Goal: Information Seeking & Learning: Learn about a topic

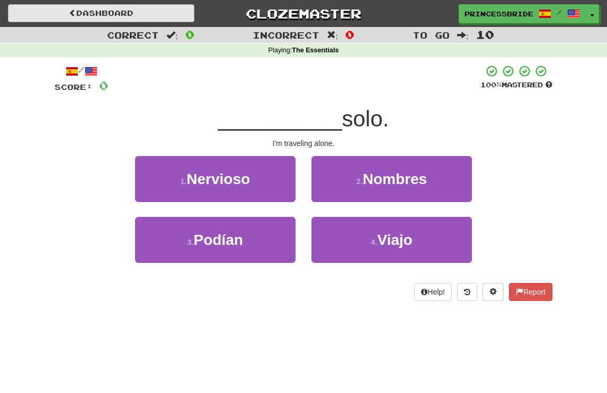
click at [99, 7] on link "Dashboard" at bounding box center [101, 13] width 186 height 18
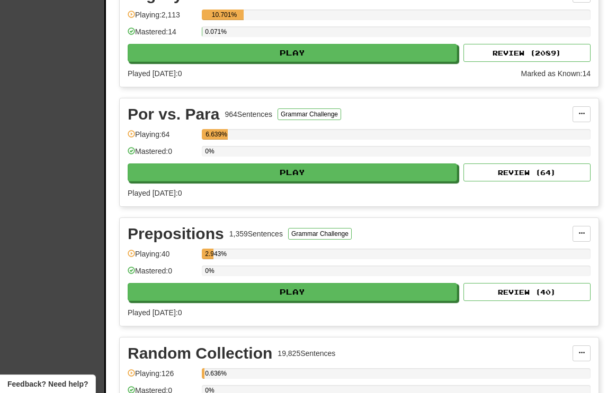
scroll to position [517, 0]
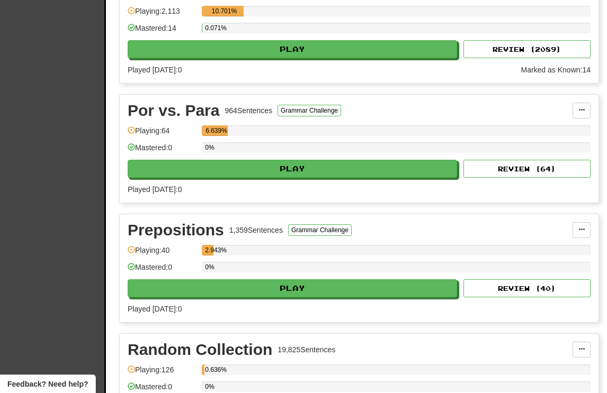
select select "**"
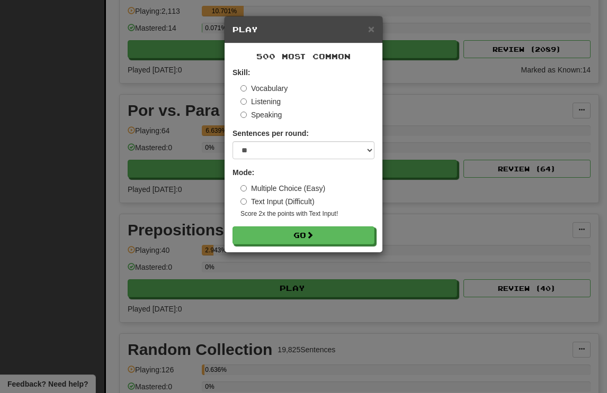
click at [255, 107] on label "Listening" at bounding box center [260, 101] width 40 height 11
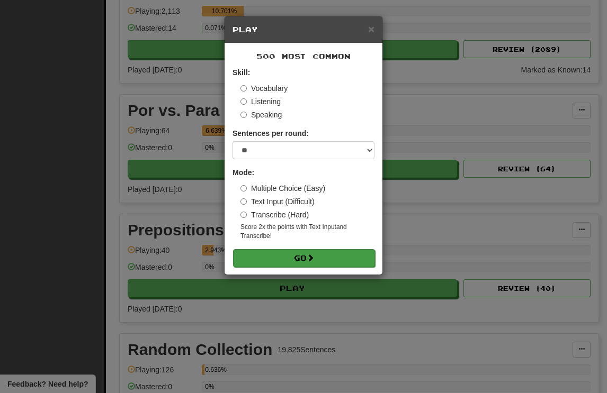
click at [304, 267] on button "Go" at bounding box center [304, 258] width 142 height 18
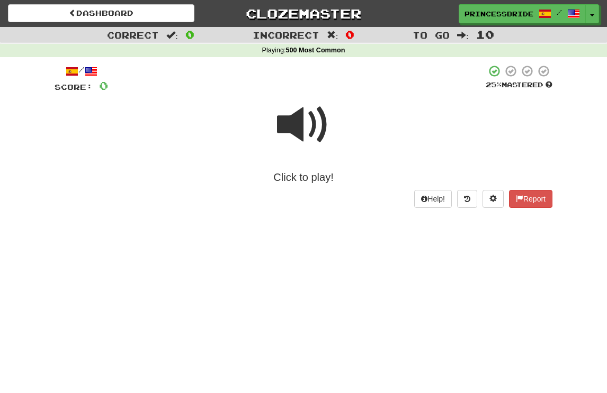
click at [294, 130] on span at bounding box center [303, 124] width 53 height 53
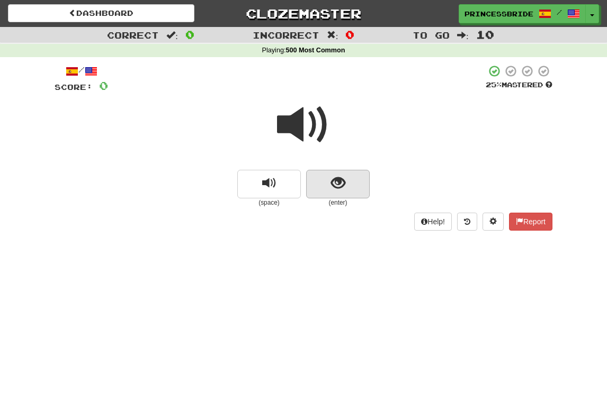
click at [324, 195] on button "show sentence" at bounding box center [338, 184] width 64 height 29
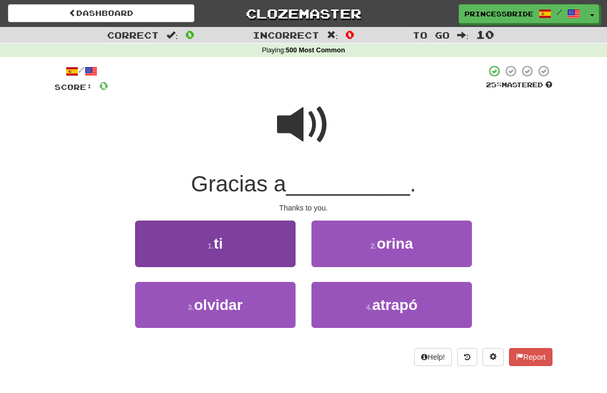
click at [254, 245] on button "1 . ti" at bounding box center [215, 244] width 160 height 46
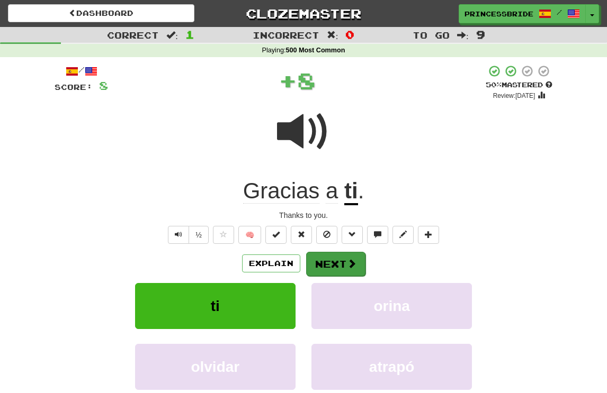
click at [346, 276] on button "Next" at bounding box center [335, 264] width 59 height 24
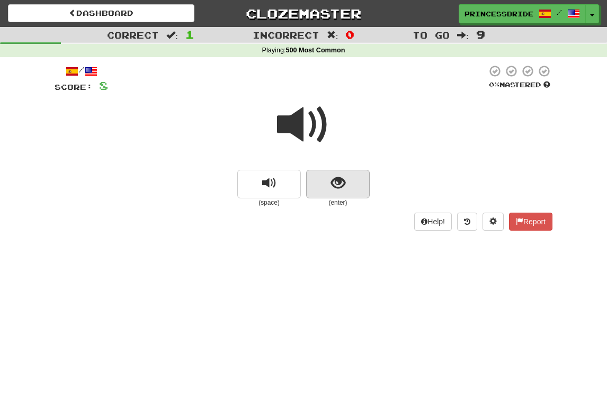
click at [328, 191] on button "show sentence" at bounding box center [338, 184] width 64 height 29
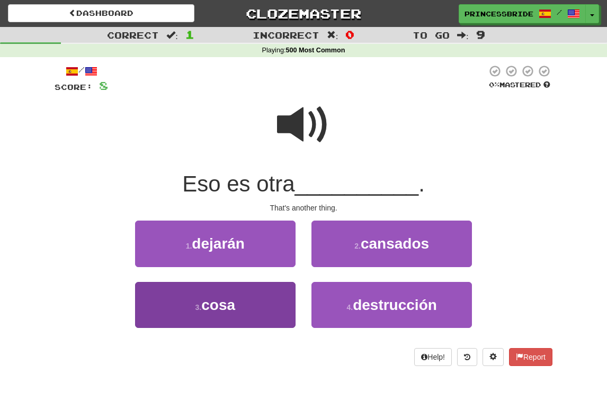
click at [246, 314] on button "3 . cosa" at bounding box center [215, 305] width 160 height 46
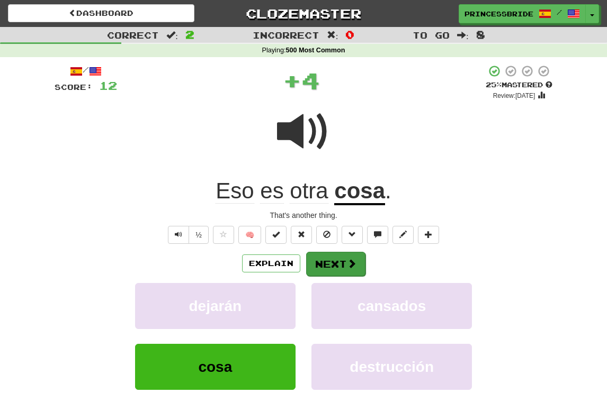
click at [343, 276] on button "Next" at bounding box center [335, 264] width 59 height 24
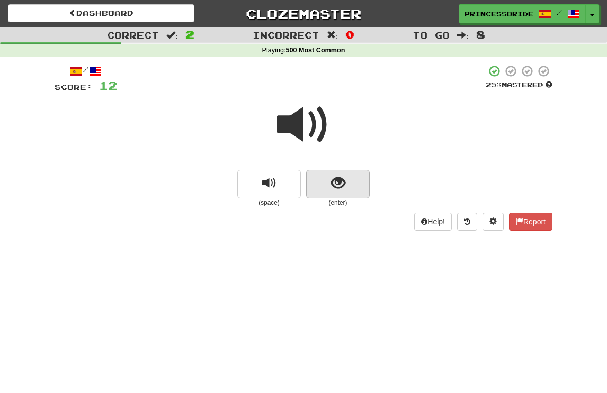
click at [338, 191] on span "show sentence" at bounding box center [338, 183] width 14 height 14
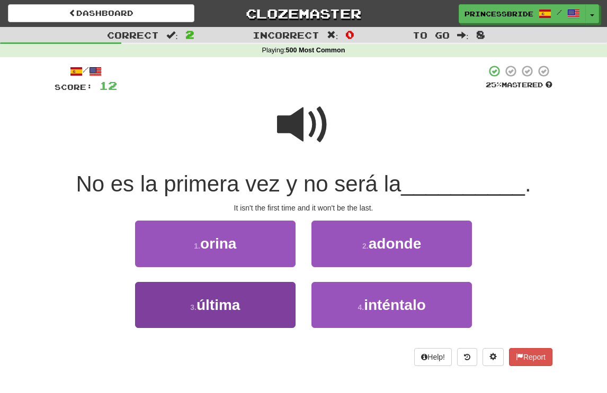
click at [265, 325] on button "3 . última" at bounding box center [215, 305] width 160 height 46
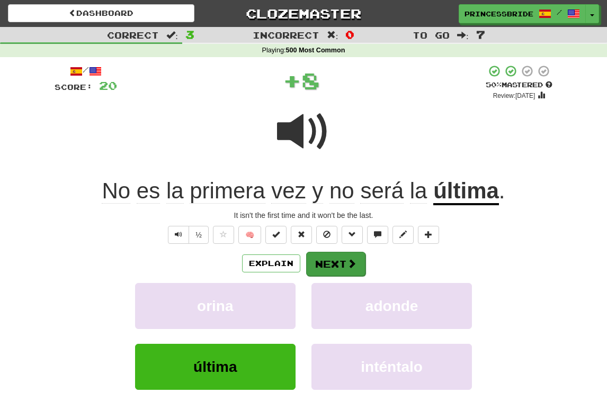
click at [348, 276] on button "Next" at bounding box center [335, 264] width 59 height 24
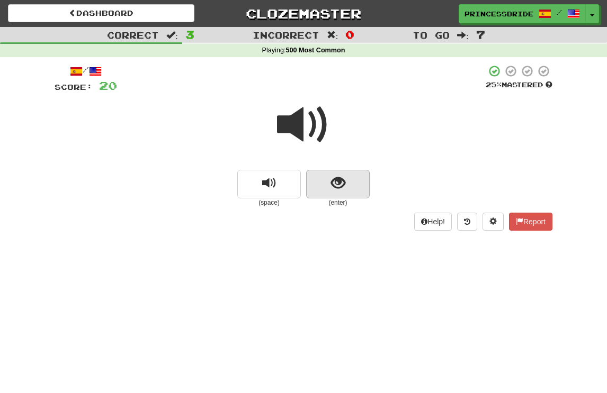
click at [337, 191] on span "show sentence" at bounding box center [338, 183] width 14 height 14
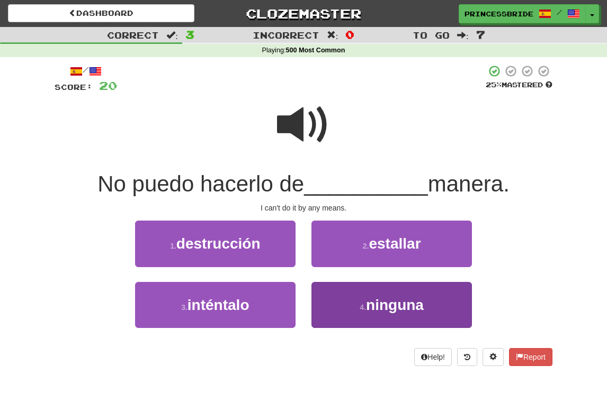
click at [330, 322] on button "4 . ninguna" at bounding box center [391, 305] width 160 height 46
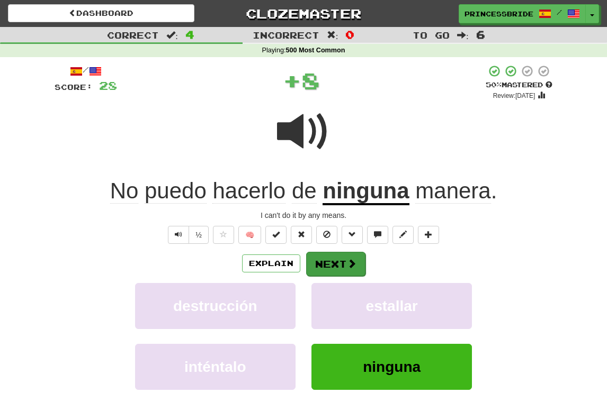
click at [345, 276] on button "Next" at bounding box center [335, 264] width 59 height 24
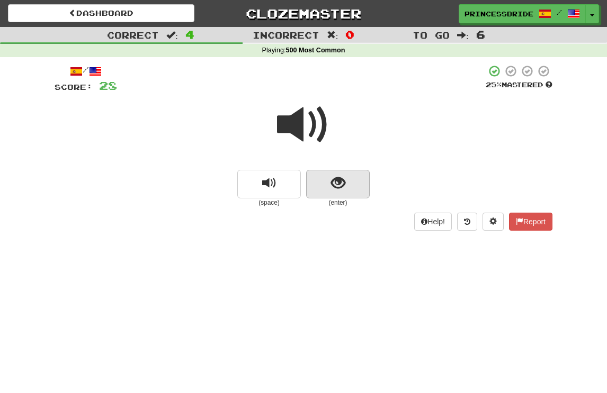
click at [336, 191] on span "show sentence" at bounding box center [338, 183] width 14 height 14
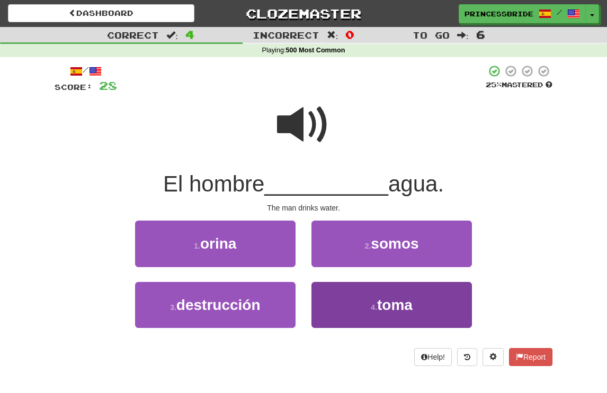
click at [330, 317] on button "4 . toma" at bounding box center [391, 305] width 160 height 46
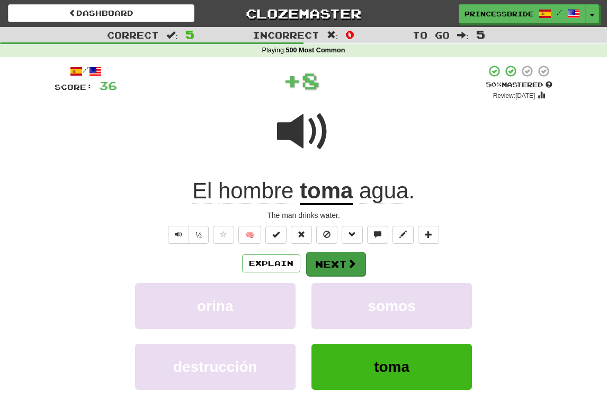
click at [353, 268] on span at bounding box center [352, 264] width 10 height 10
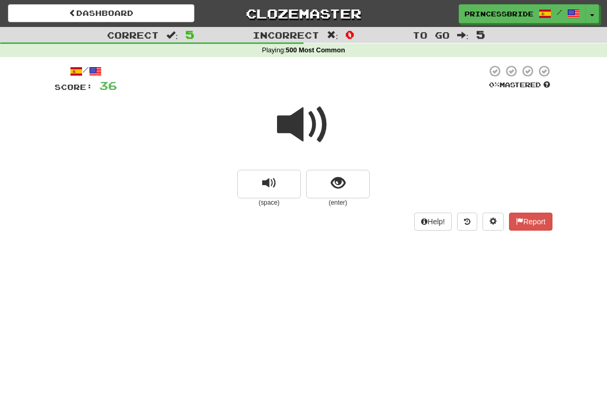
click at [325, 170] on div at bounding box center [304, 132] width 498 height 76
click at [325, 199] on button "show sentence" at bounding box center [338, 184] width 64 height 29
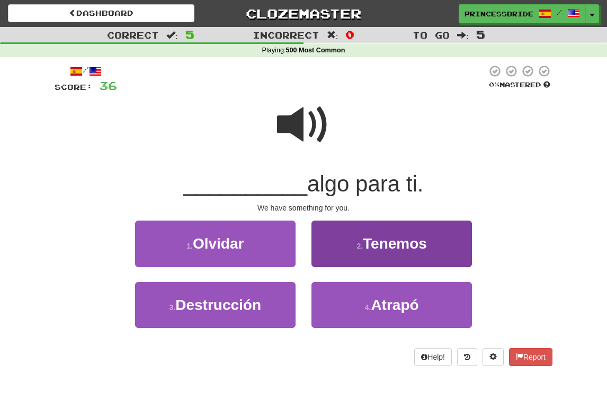
click at [330, 247] on button "2 . Tenemos" at bounding box center [391, 244] width 160 height 46
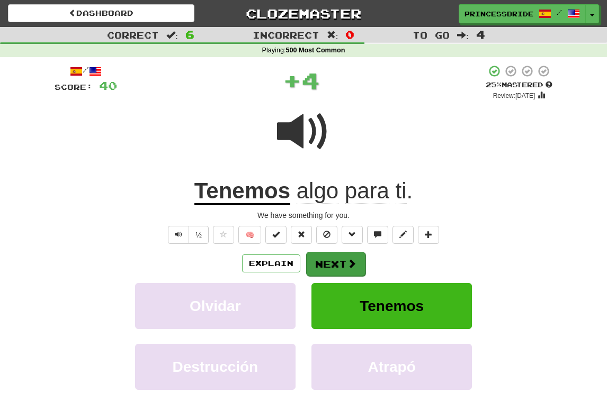
click at [355, 268] on span at bounding box center [352, 264] width 10 height 10
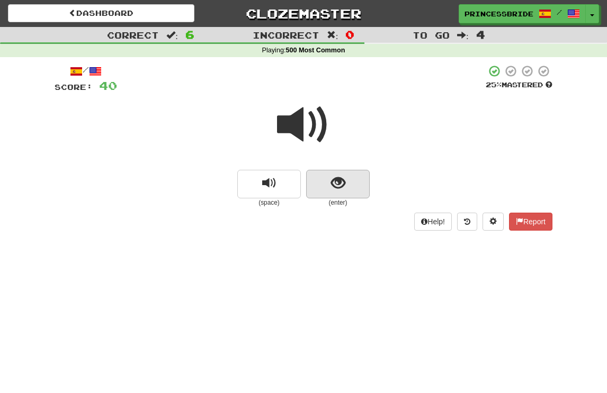
click at [342, 191] on span "show sentence" at bounding box center [338, 183] width 14 height 14
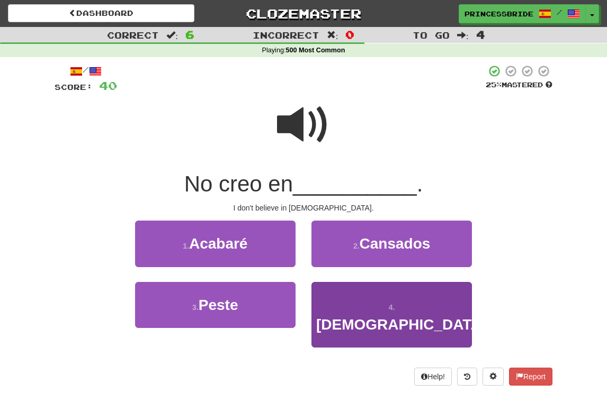
click at [348, 318] on button "4 . Dios" at bounding box center [391, 315] width 160 height 66
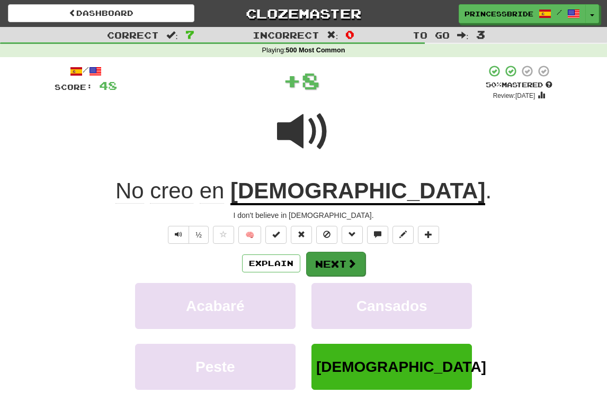
click at [343, 276] on button "Next" at bounding box center [335, 264] width 59 height 24
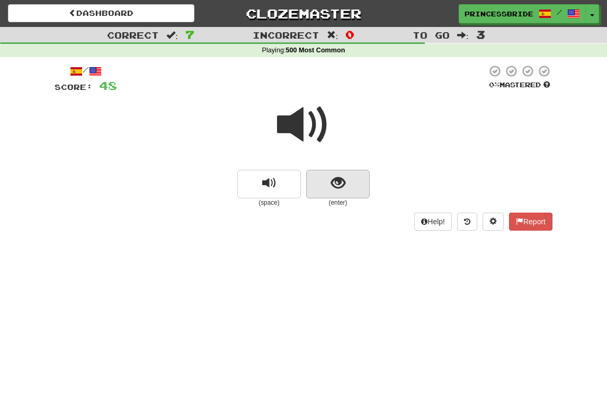
click at [328, 193] on button "show sentence" at bounding box center [338, 184] width 64 height 29
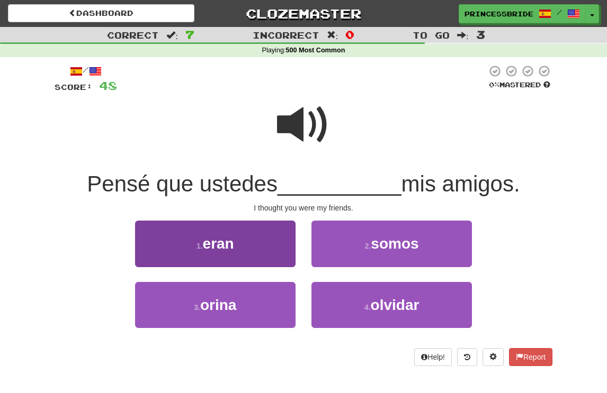
click at [250, 256] on button "1 . eran" at bounding box center [215, 244] width 160 height 46
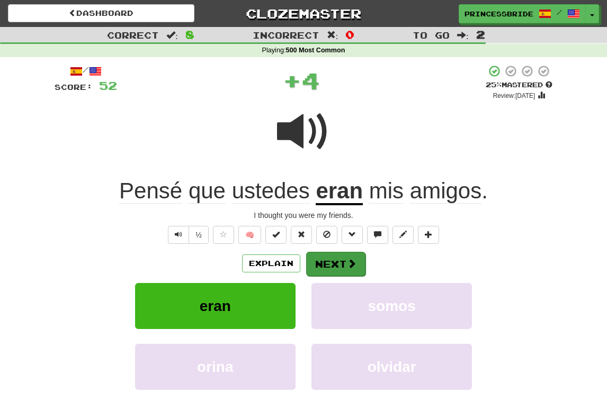
click at [349, 276] on button "Next" at bounding box center [335, 264] width 59 height 24
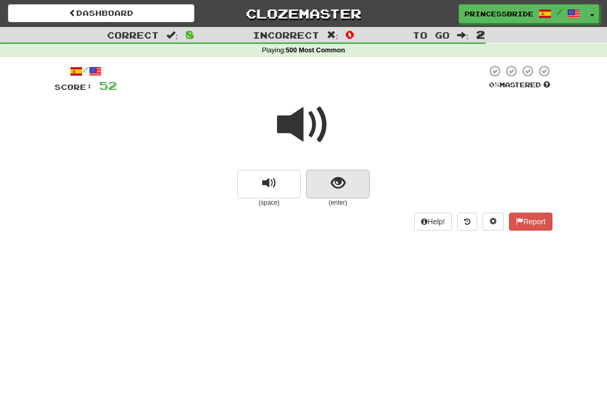
click at [336, 191] on span "show sentence" at bounding box center [338, 183] width 14 height 14
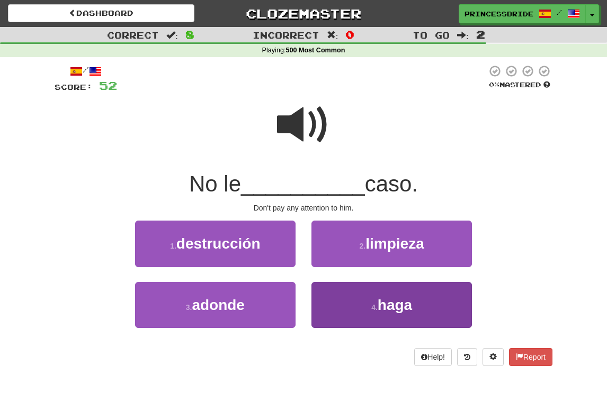
click at [329, 313] on button "4 . haga" at bounding box center [391, 305] width 160 height 46
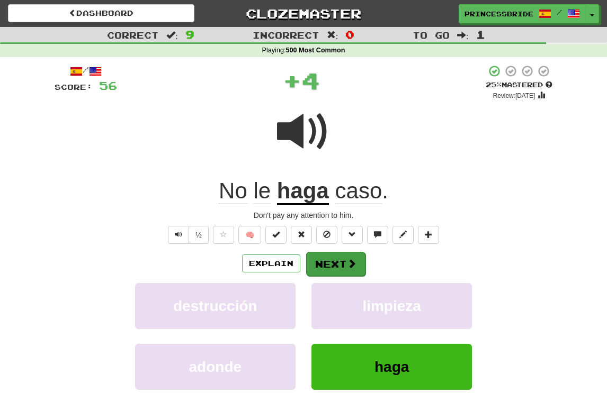
click at [343, 276] on button "Next" at bounding box center [335, 264] width 59 height 24
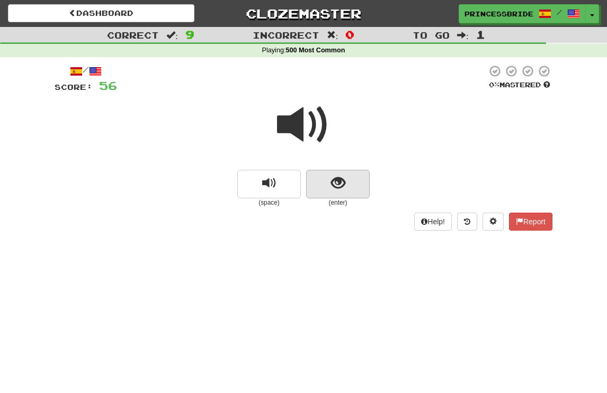
click at [339, 191] on span "show sentence" at bounding box center [338, 183] width 14 height 14
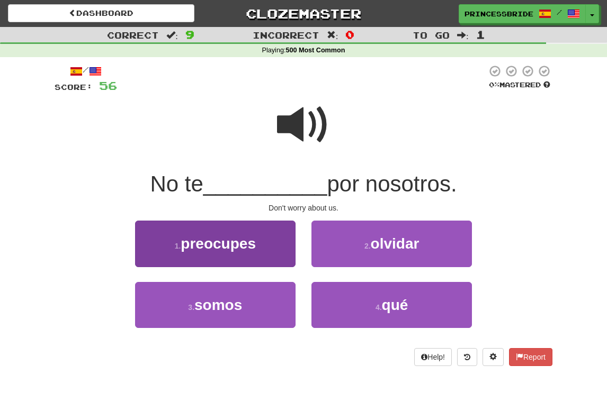
click at [276, 253] on button "1 . preocupes" at bounding box center [215, 244] width 160 height 46
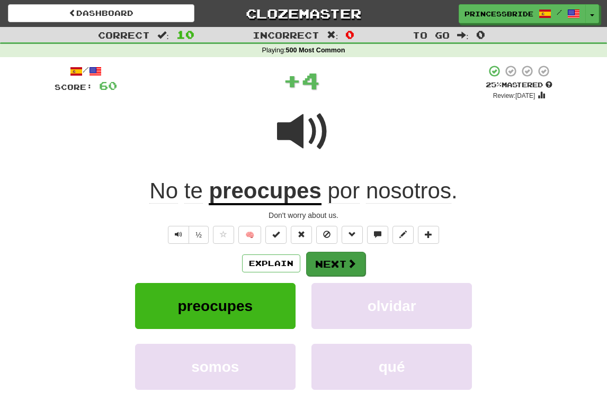
click at [349, 276] on button "Next" at bounding box center [335, 264] width 59 height 24
